Goal: Task Accomplishment & Management: Manage account settings

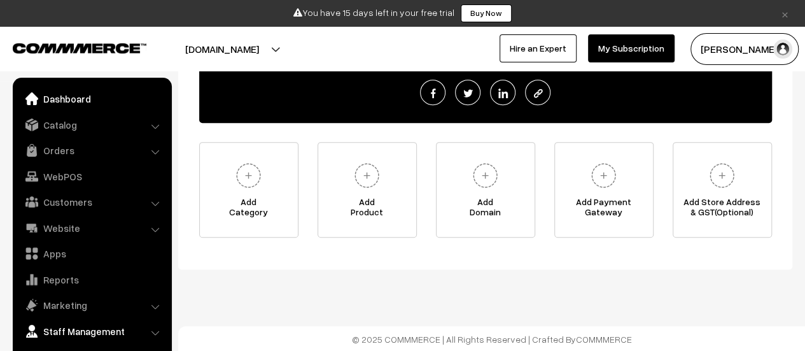
scroll to position [9, 0]
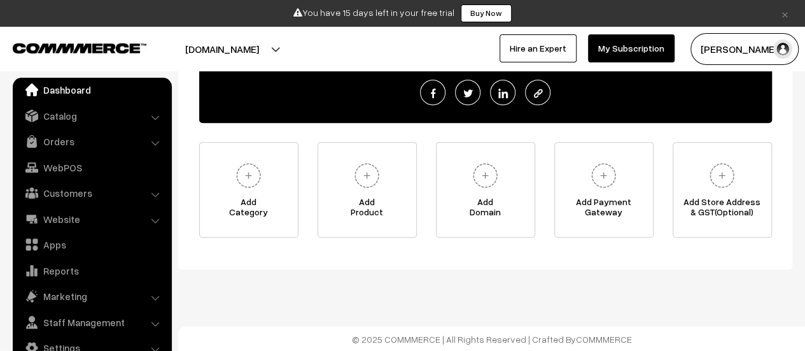
drag, startPoint x: 786, startPoint y: 12, endPoint x: 729, endPoint y: 35, distance: 61.7
click at [786, 12] on link "×" at bounding box center [784, 13] width 17 height 15
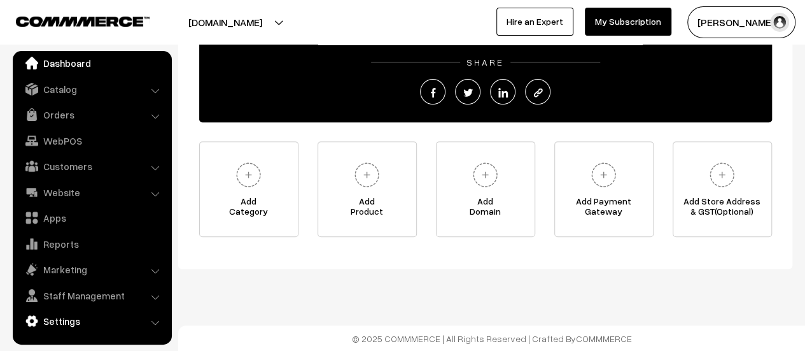
scroll to position [205, 0]
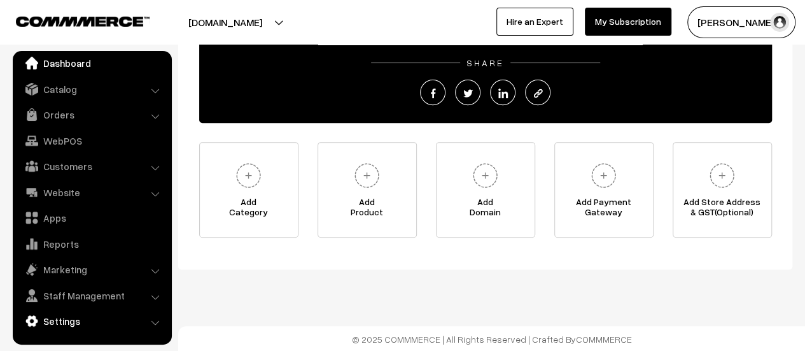
click at [96, 324] on link "Settings" at bounding box center [91, 320] width 151 height 23
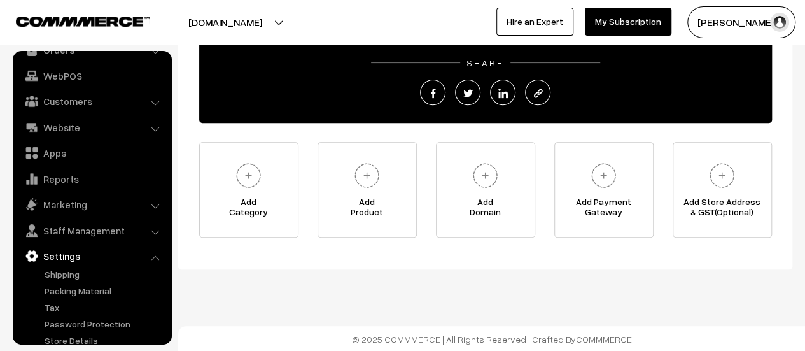
scroll to position [105, 0]
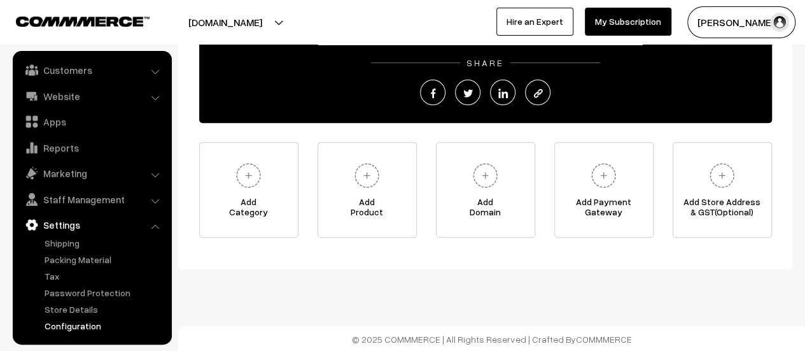
click at [94, 328] on link "Configuration" at bounding box center [104, 325] width 126 height 13
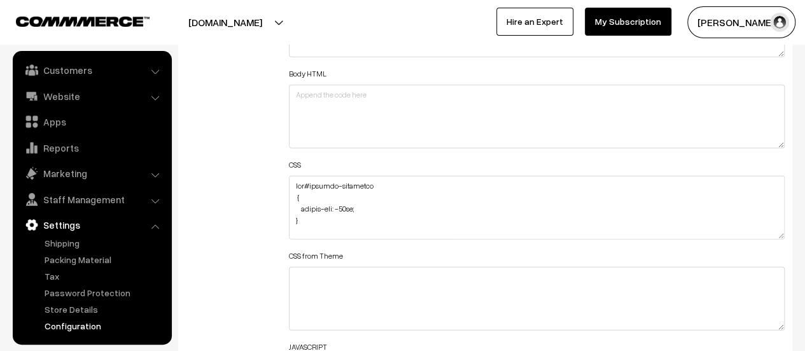
scroll to position [1591, 0]
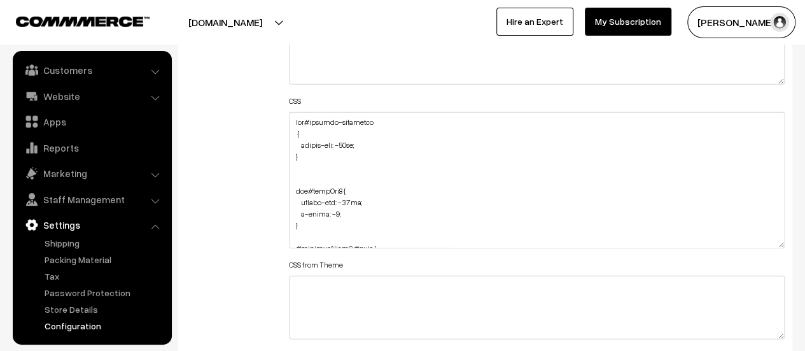
drag, startPoint x: 780, startPoint y: 170, endPoint x: 702, endPoint y: 380, distance: 224.4
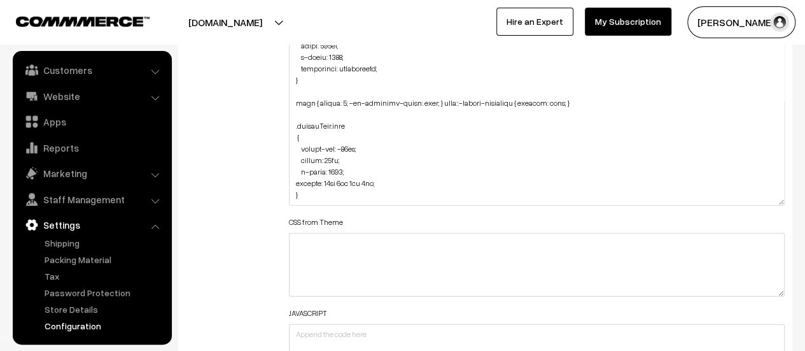
scroll to position [1845, 0]
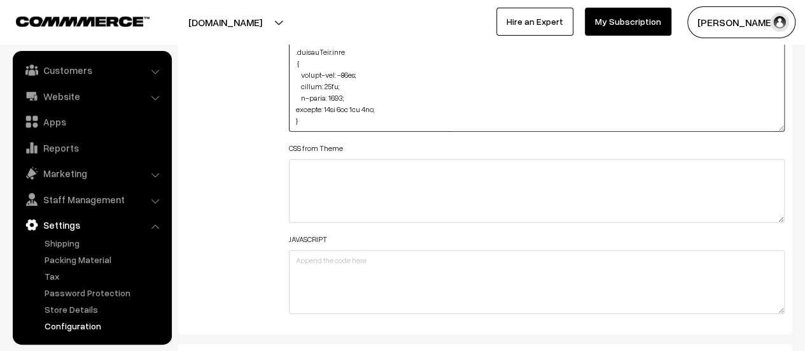
paste textarea "div#productType3 { margin-top: -121px; background: black; }"
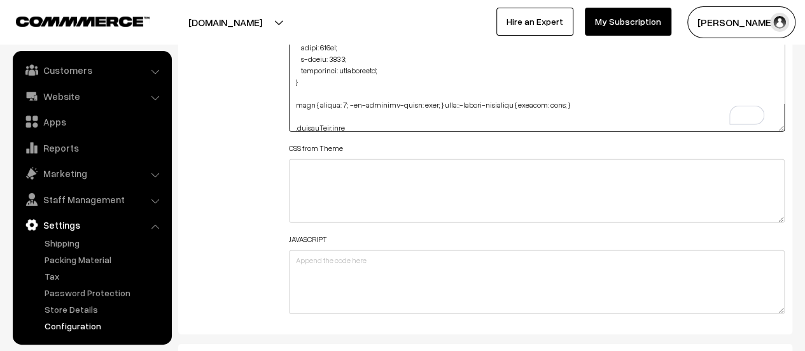
scroll to position [0, 0]
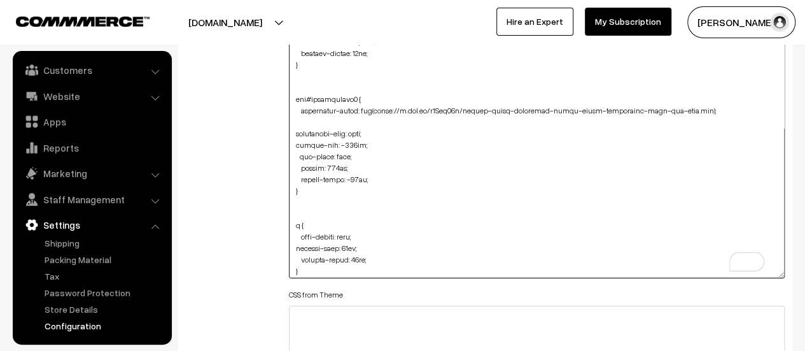
drag, startPoint x: 779, startPoint y: 127, endPoint x: 749, endPoint y: 273, distance: 149.4
click at [749, 273] on textarea "To enrich screen reader interactions, please activate Accessibility in Grammarl…" at bounding box center [537, 67] width 496 height 421
drag, startPoint x: 340, startPoint y: 109, endPoint x: 373, endPoint y: 111, distance: 33.2
click at [373, 111] on textarea "To enrich screen reader interactions, please activate Accessibility in Grammarl…" at bounding box center [537, 67] width 496 height 421
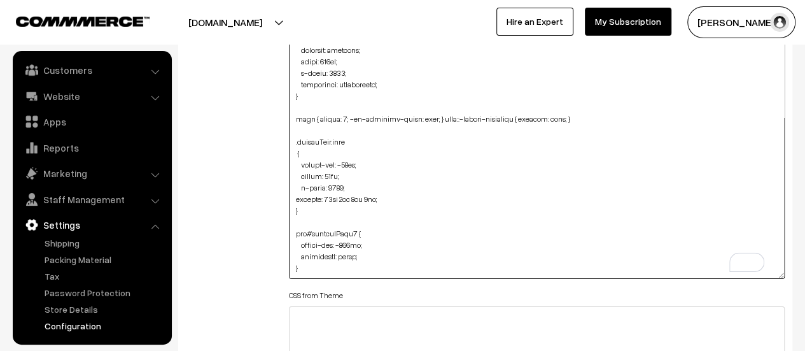
drag, startPoint x: 359, startPoint y: 231, endPoint x: 340, endPoint y: 230, distance: 18.5
click at [340, 230] on textarea "To enrich screen reader interactions, please activate Accessibility in Grammarl…" at bounding box center [537, 67] width 496 height 421
paste textarea "-image: url"
paste textarea "<a href="https://ibb.co/9krvr8jw"><img src="https://i.ibb.co/S43x3spQ/focus-sin…"
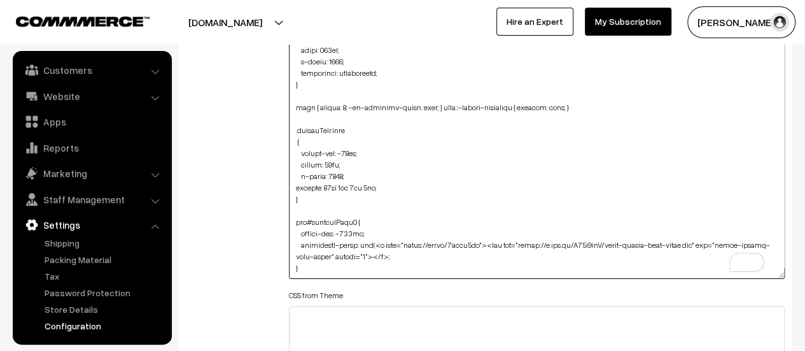
drag, startPoint x: 515, startPoint y: 232, endPoint x: 377, endPoint y: 230, distance: 138.1
click at [377, 230] on textarea "To enrich screen reader interactions, please activate Accessibility in Grammarl…" at bounding box center [537, 67] width 496 height 421
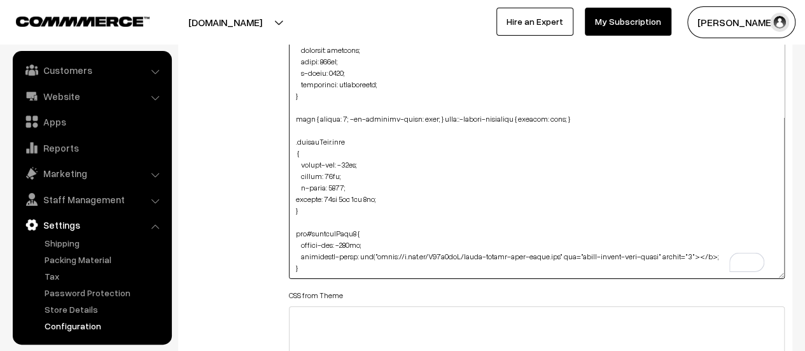
drag, startPoint x: 551, startPoint y: 231, endPoint x: 699, endPoint y: 230, distance: 147.6
click at [699, 230] on textarea "To enrich screen reader interactions, please activate Accessibility in Grammarl…" at bounding box center [537, 67] width 496 height 421
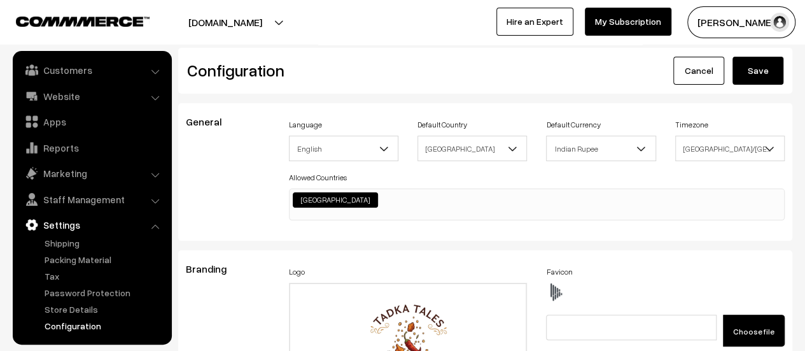
type textarea "div#hotspot-component { margin-top: -41px; } img#homeImg2 { margin-top: -86px; …"
click at [758, 71] on button "Save" at bounding box center [757, 71] width 51 height 28
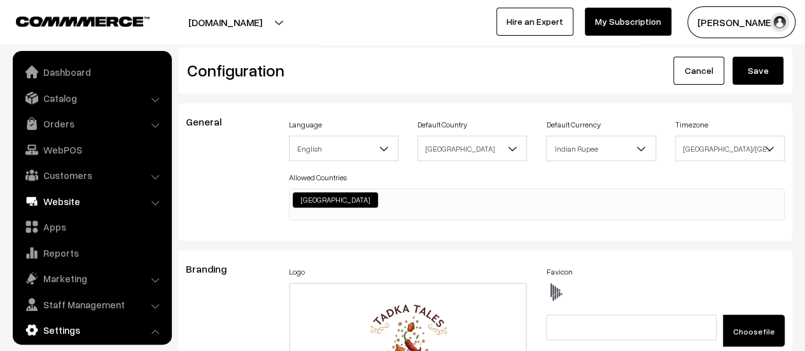
click at [67, 194] on link "Website" at bounding box center [91, 201] width 151 height 23
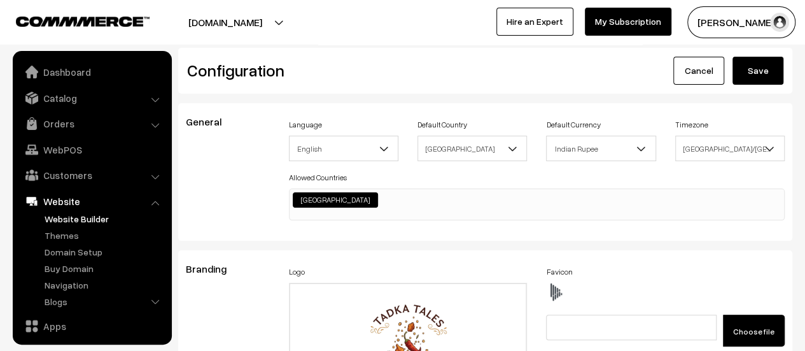
click at [79, 217] on link "Website Builder" at bounding box center [104, 218] width 126 height 13
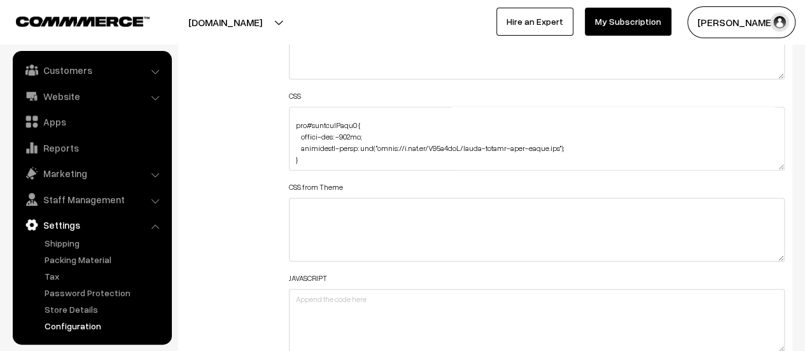
scroll to position [1591, 0]
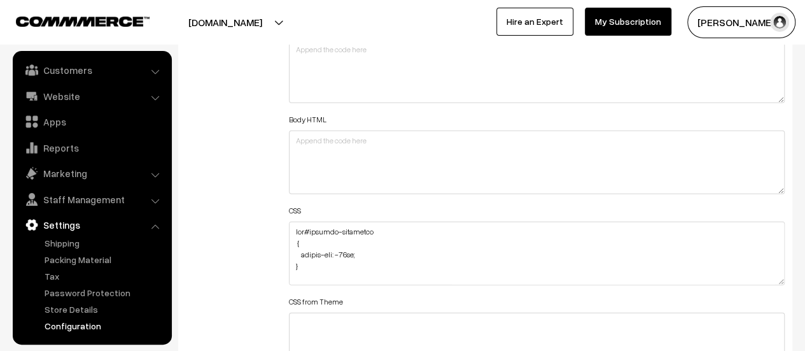
scroll to position [1527, 0]
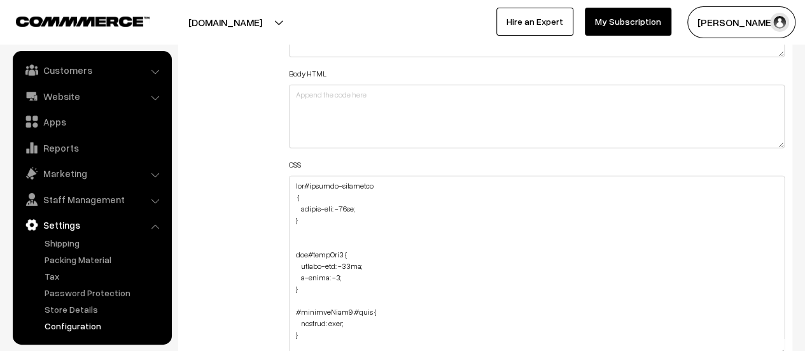
drag, startPoint x: 779, startPoint y: 231, endPoint x: 751, endPoint y: 352, distance: 124.7
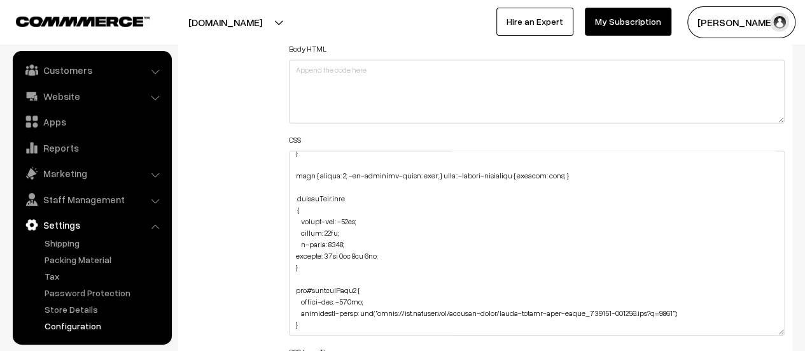
scroll to position [1591, 0]
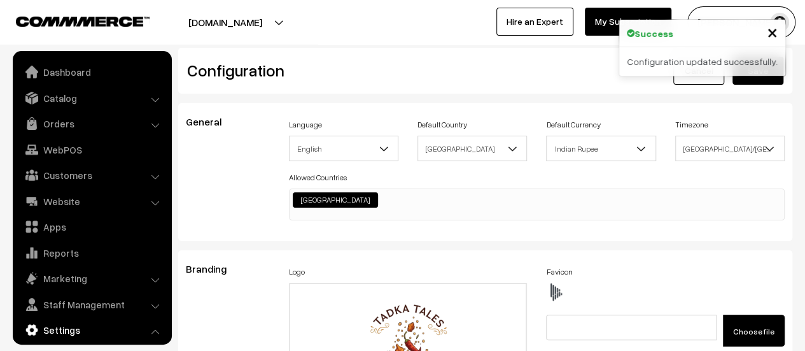
scroll to position [1024, 0]
